Goal: Obtain resource: Download file/media

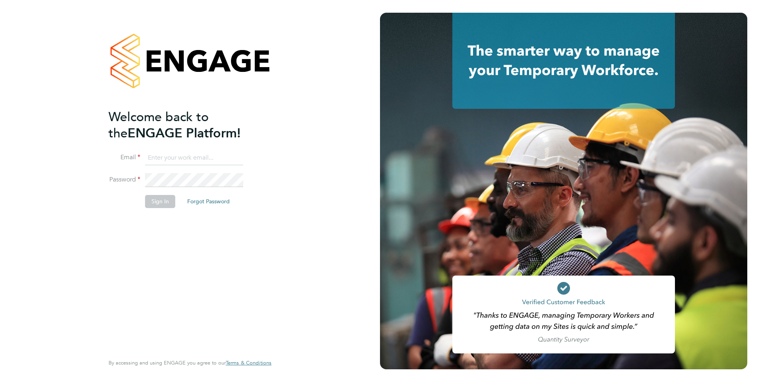
type input "lucy.jolley@servicecare.org.uk"
click at [163, 203] on button "Sign In" at bounding box center [160, 201] width 30 height 13
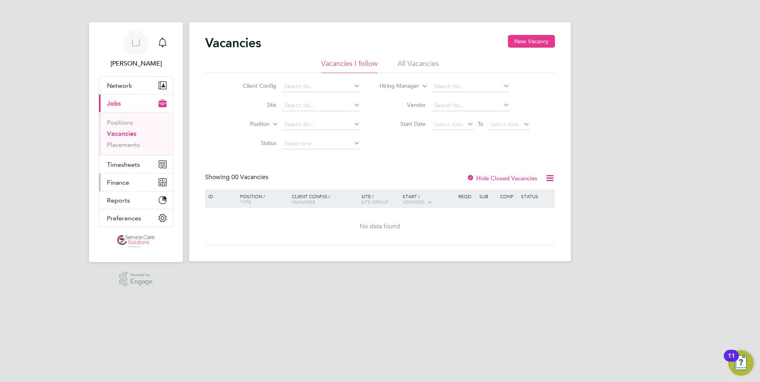
click at [134, 186] on button "Finance" at bounding box center [136, 182] width 74 height 17
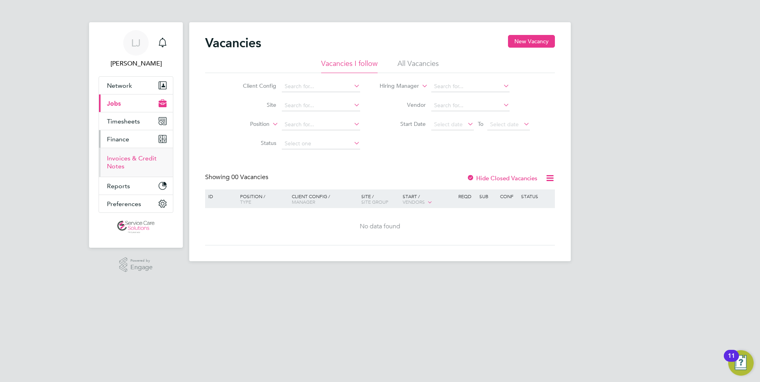
click at [133, 160] on link "Invoices & Credit Notes" at bounding box center [132, 163] width 50 height 16
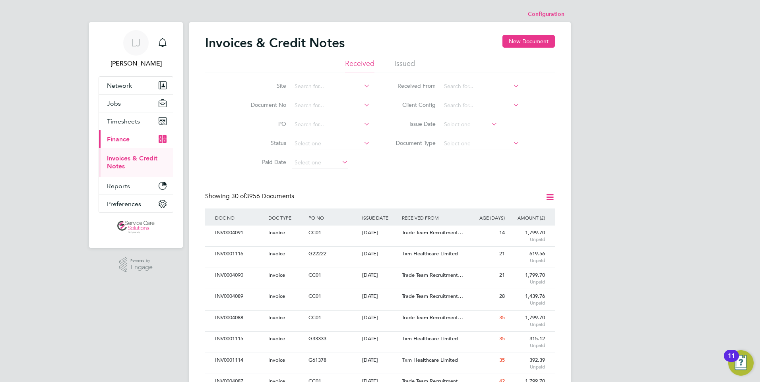
click at [404, 62] on li "Issued" at bounding box center [404, 66] width 21 height 14
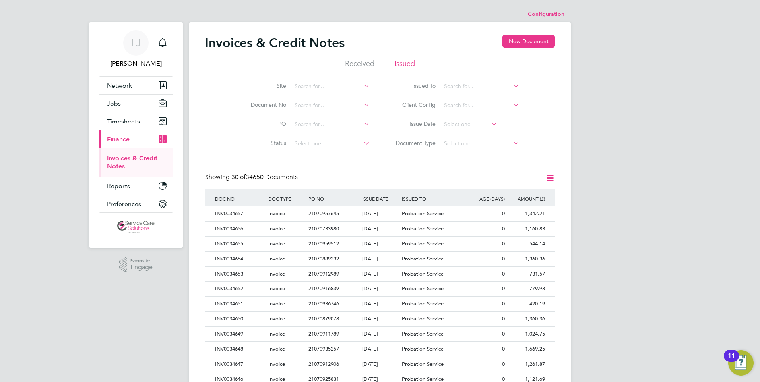
click at [550, 178] on icon at bounding box center [550, 178] width 10 height 10
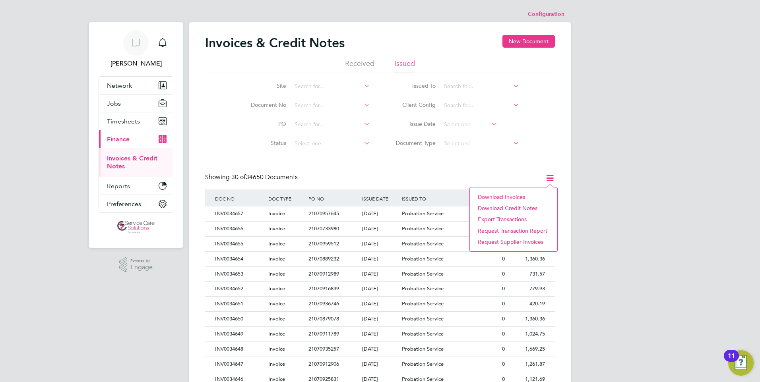
click at [493, 196] on li "Download invoices" at bounding box center [514, 197] width 80 height 11
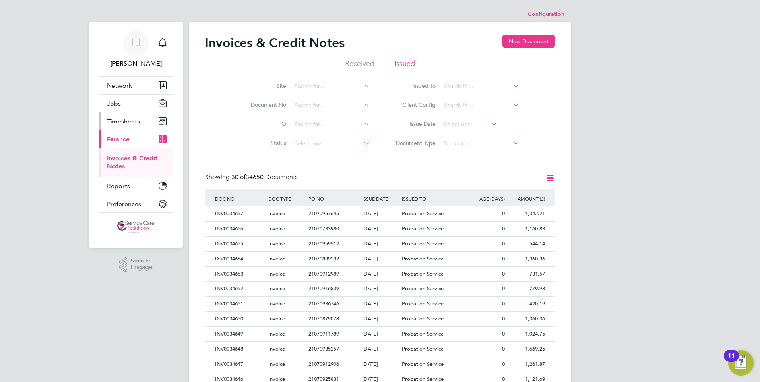
click at [130, 123] on span "Timesheets" at bounding box center [123, 122] width 33 height 8
click at [125, 139] on link "Timesheets" at bounding box center [123, 141] width 33 height 8
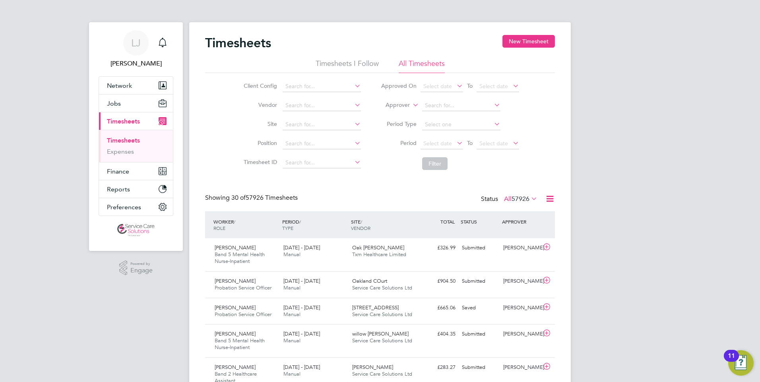
scroll to position [20, 69]
click at [553, 198] on icon at bounding box center [550, 199] width 10 height 10
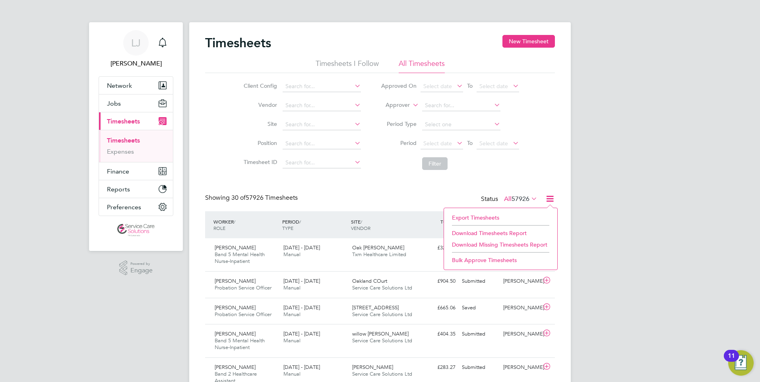
click at [490, 233] on li "Download Timesheets Report" at bounding box center [500, 233] width 105 height 11
